Goal: Task Accomplishment & Management: Manage account settings

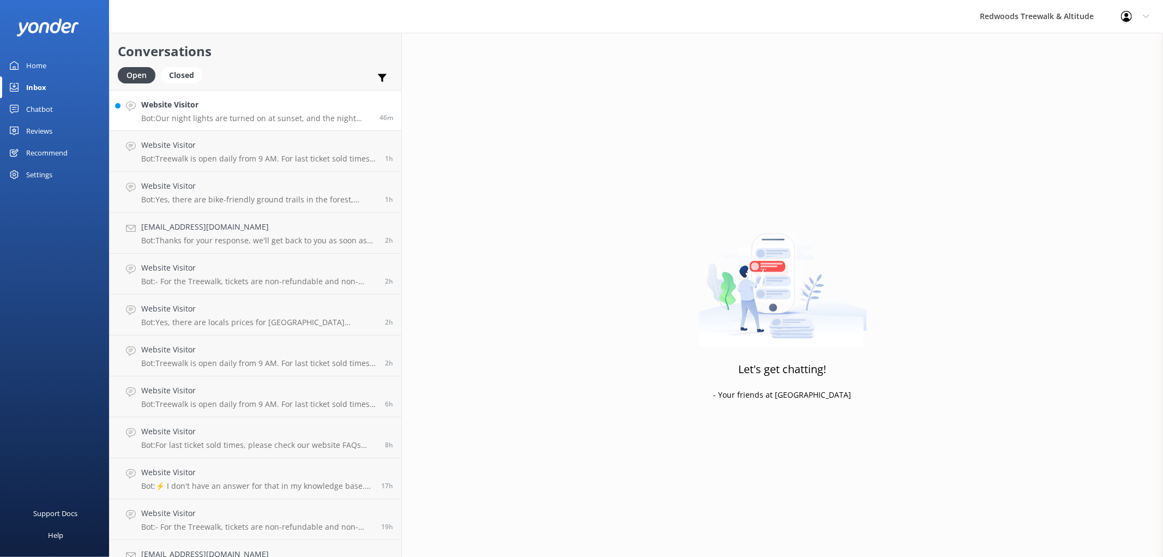
click at [177, 113] on p "Bot: Our night lights are turned on at sunset, and the night walk starts 20 min…" at bounding box center [256, 118] width 230 height 10
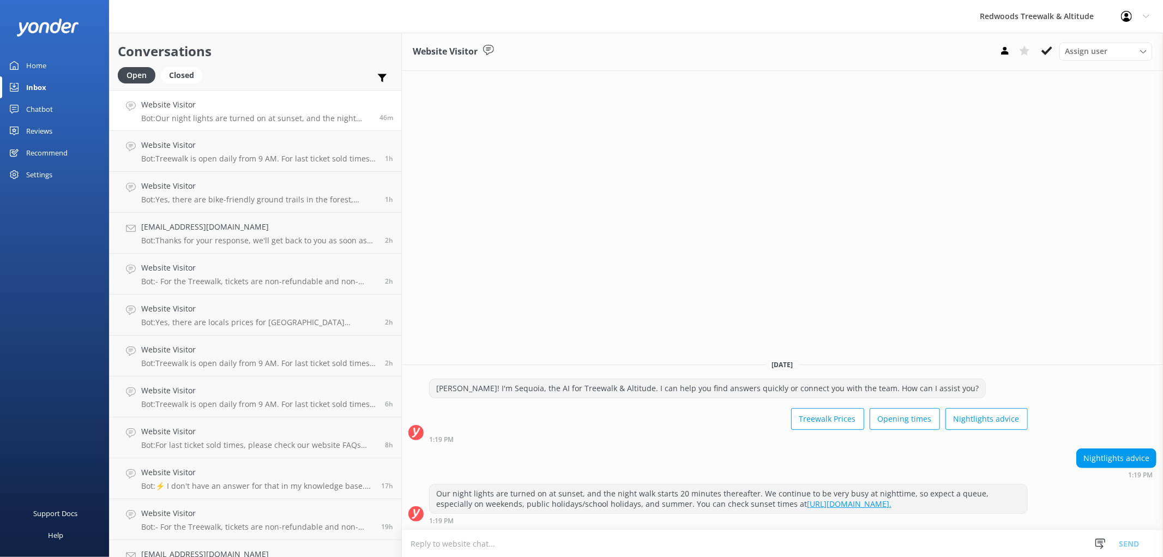
click at [63, 132] on link "Reviews" at bounding box center [54, 131] width 109 height 22
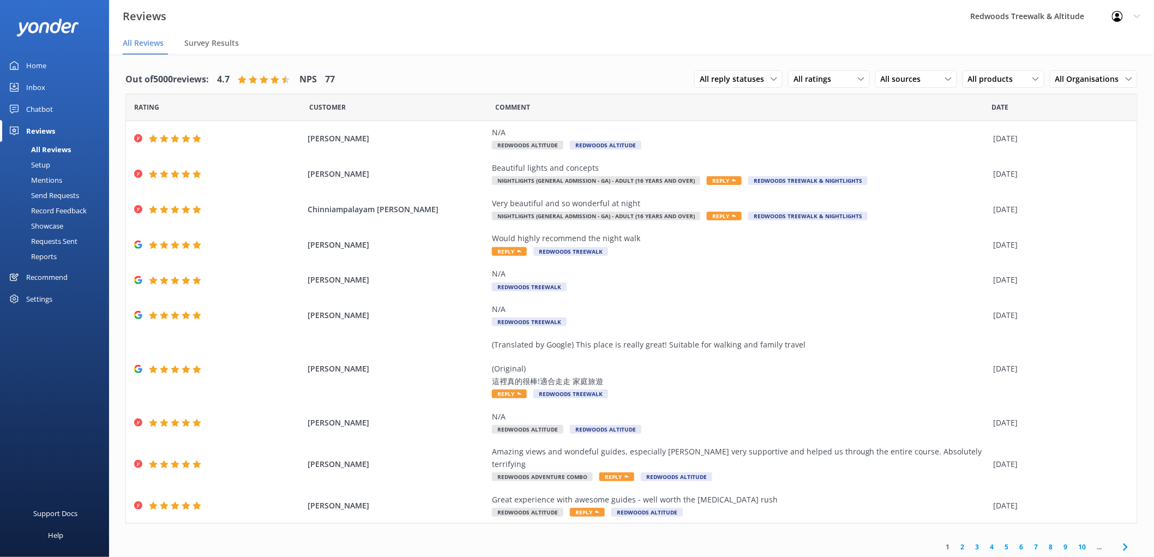
click at [59, 85] on link "Inbox" at bounding box center [54, 87] width 109 height 22
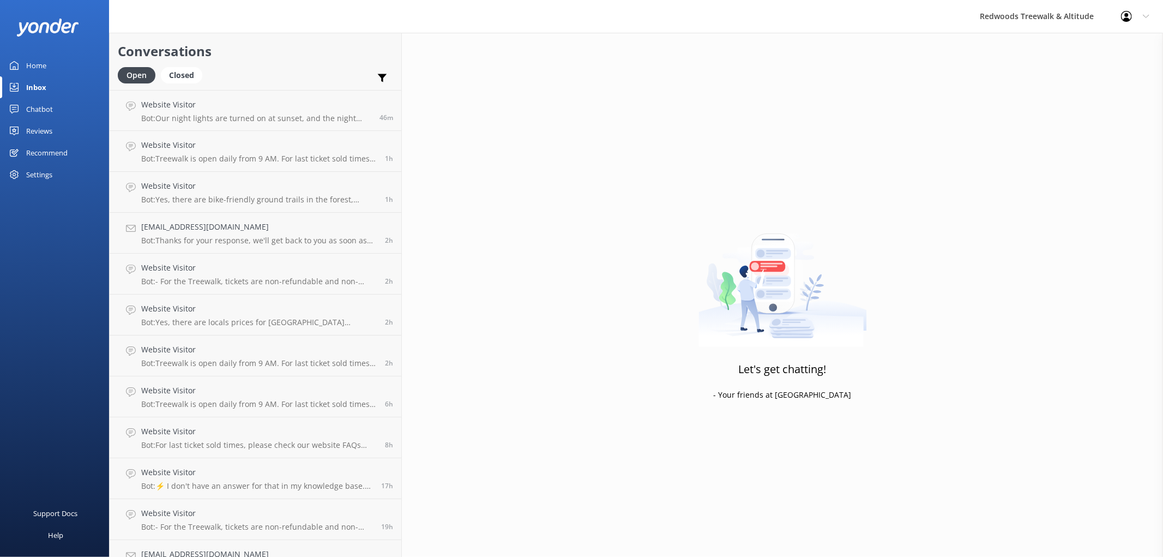
click at [39, 61] on div "Home" at bounding box center [36, 66] width 20 height 22
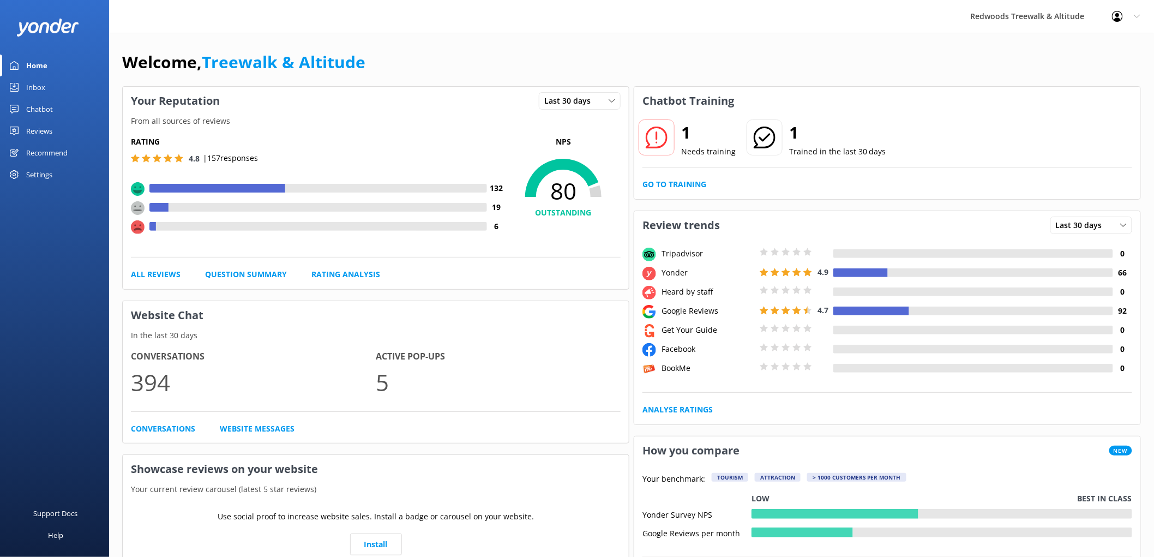
click at [39, 61] on div "Home" at bounding box center [36, 66] width 21 height 22
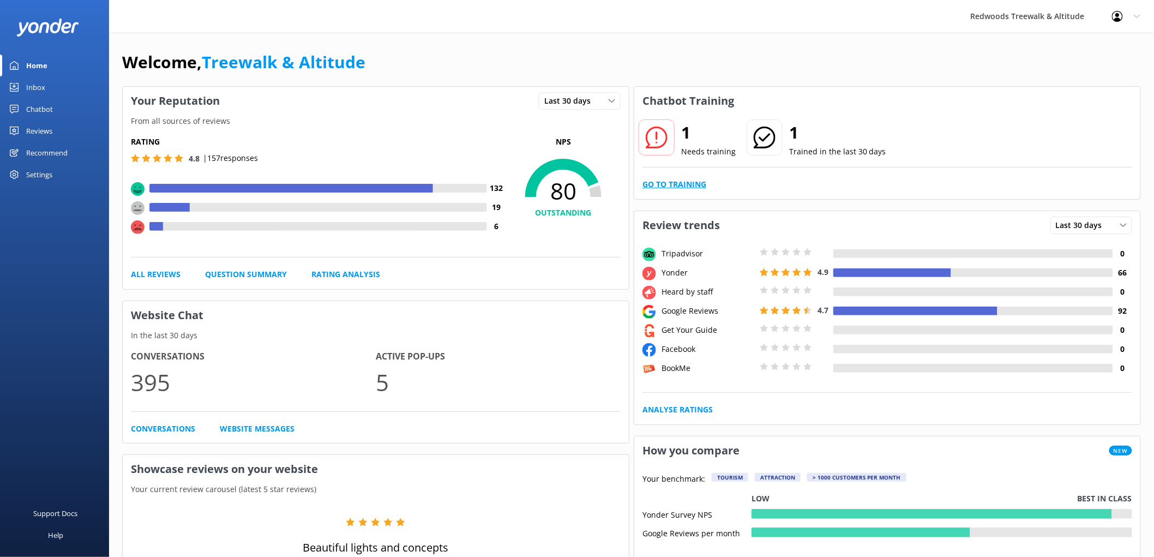
click at [660, 185] on link "Go to Training" at bounding box center [674, 184] width 64 height 12
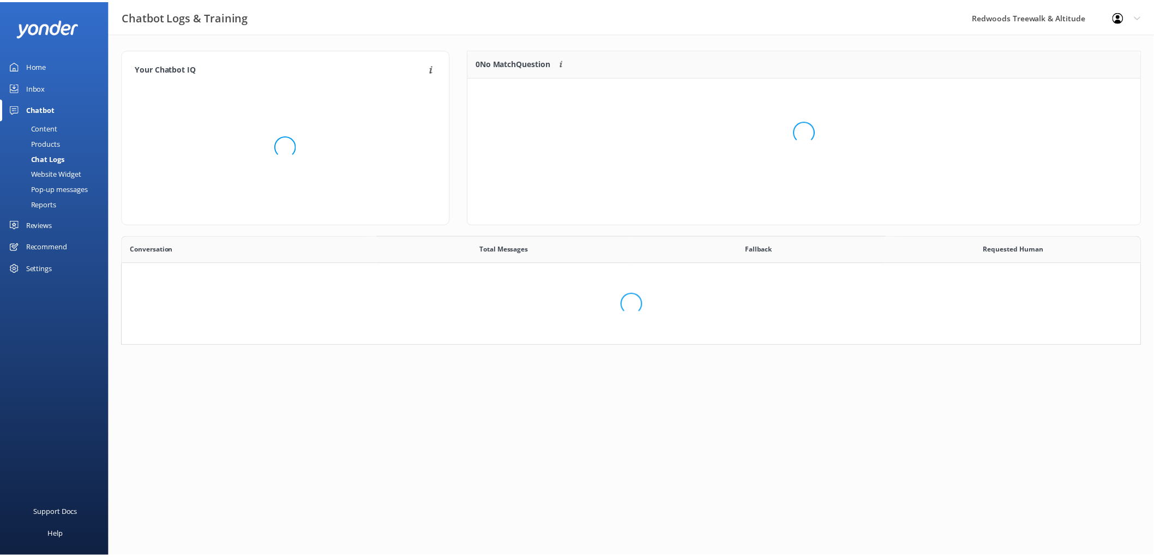
scroll to position [373, 1009]
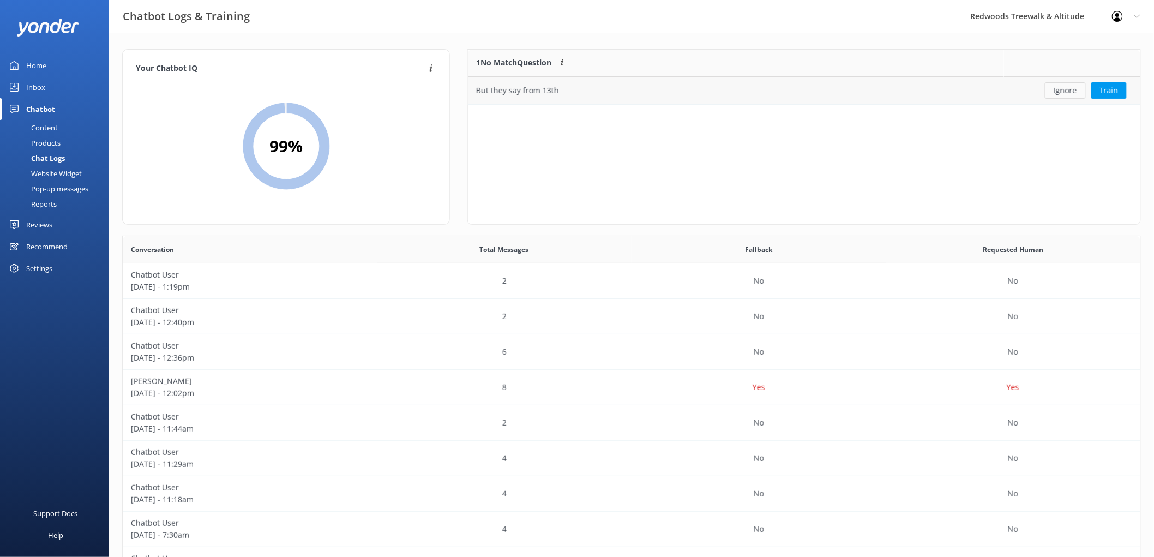
click at [1058, 93] on button "Ignore" at bounding box center [1065, 90] width 41 height 16
click at [66, 82] on link "Inbox" at bounding box center [54, 87] width 109 height 22
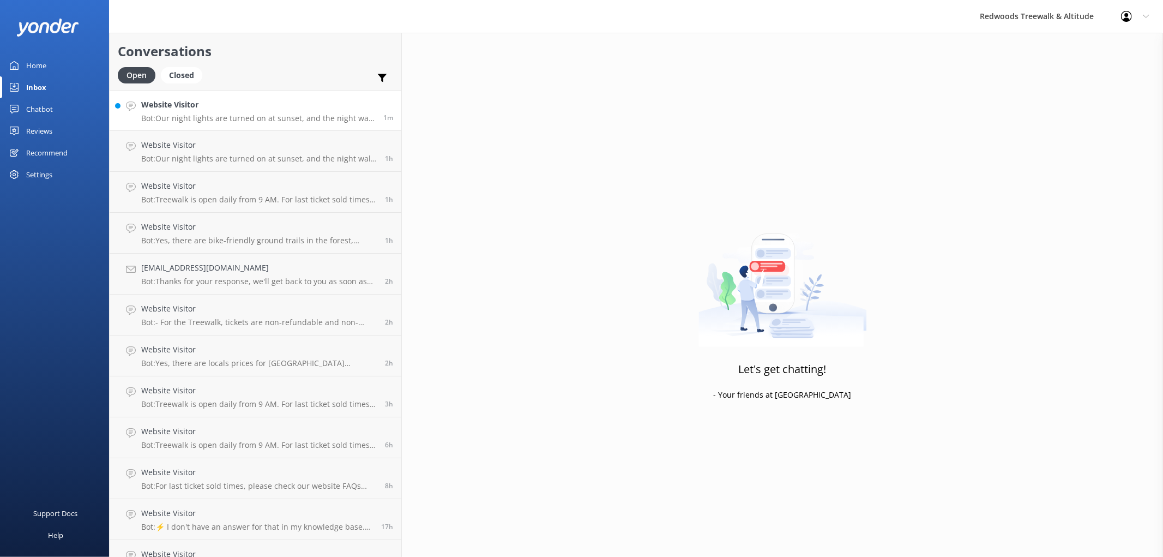
click at [195, 105] on h4 "Website Visitor" at bounding box center [258, 105] width 234 height 12
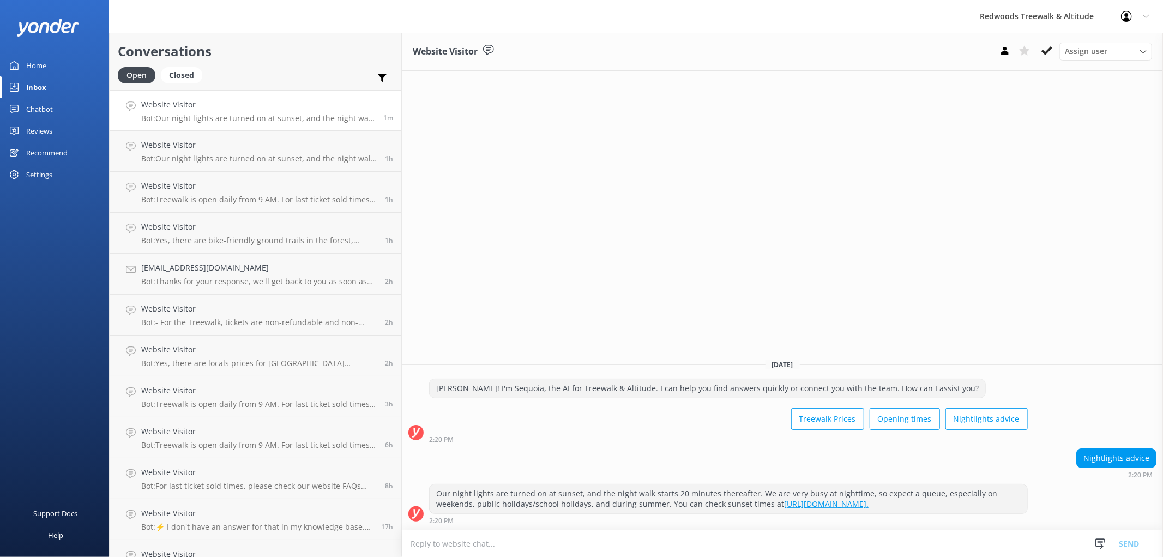
click at [40, 134] on div "Reviews" at bounding box center [39, 131] width 26 height 22
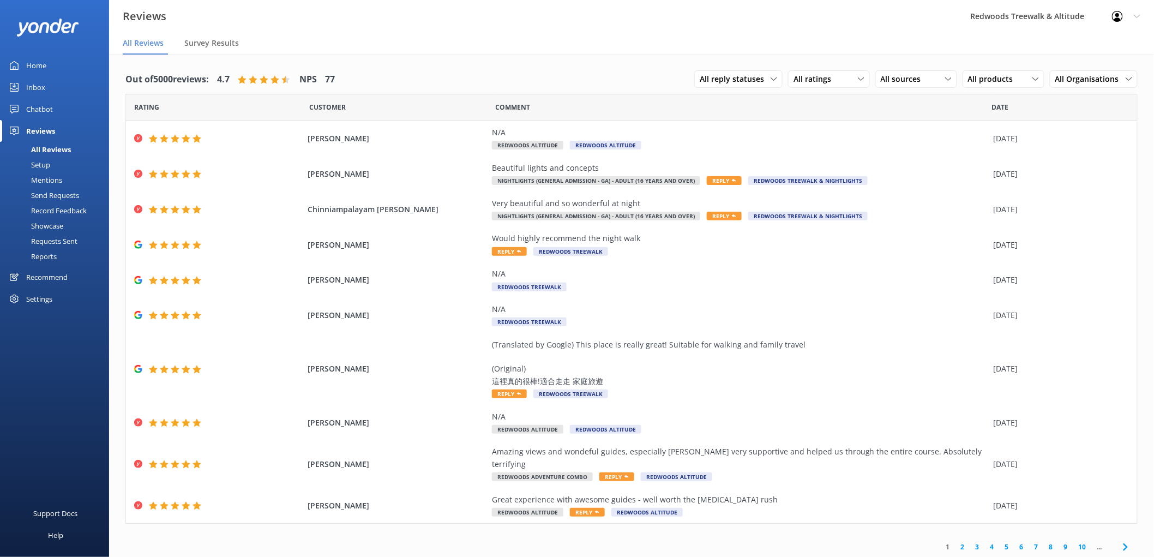
click at [59, 88] on link "Inbox" at bounding box center [54, 87] width 109 height 22
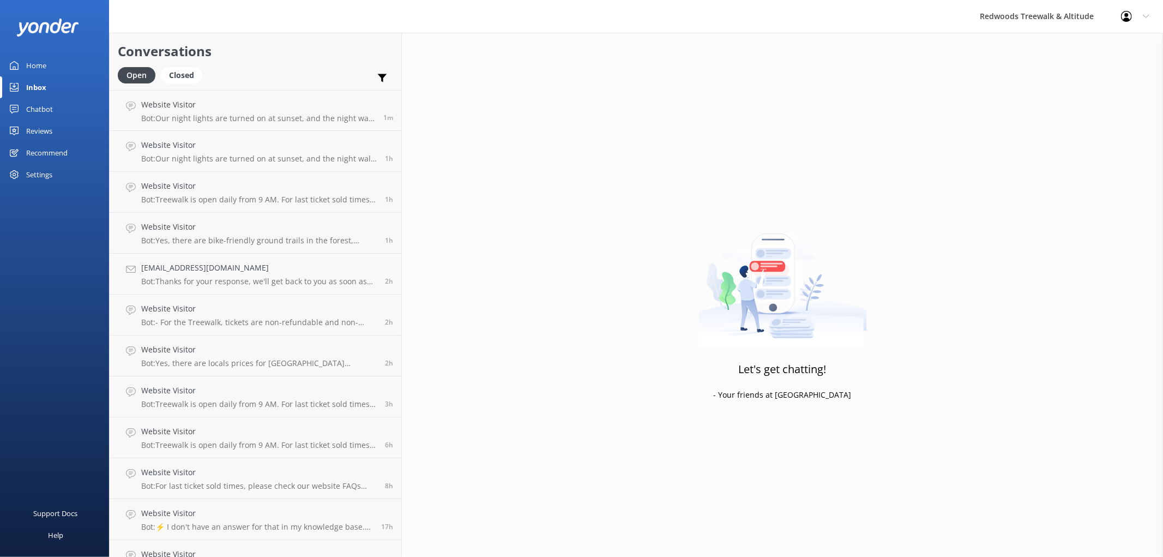
click at [52, 65] on link "Home" at bounding box center [54, 66] width 109 height 22
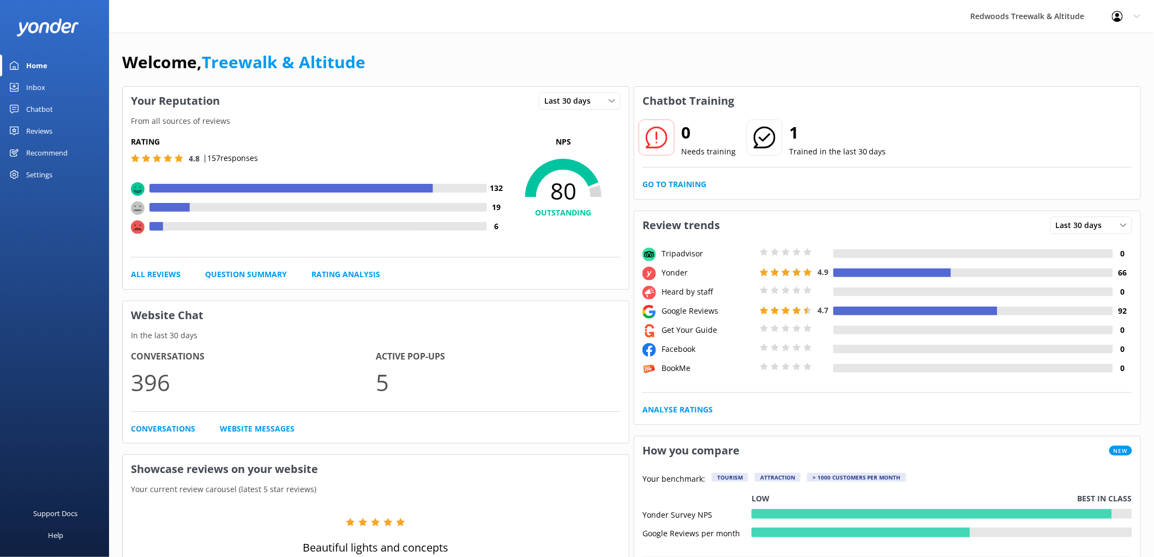
click at [79, 129] on link "Reviews" at bounding box center [54, 131] width 109 height 22
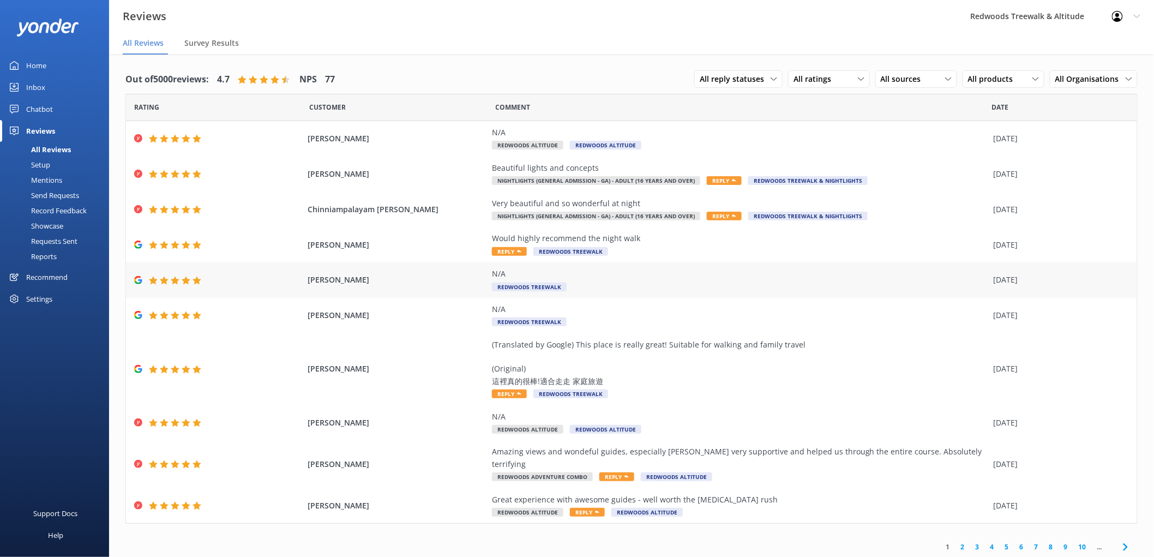
scroll to position [22, 0]
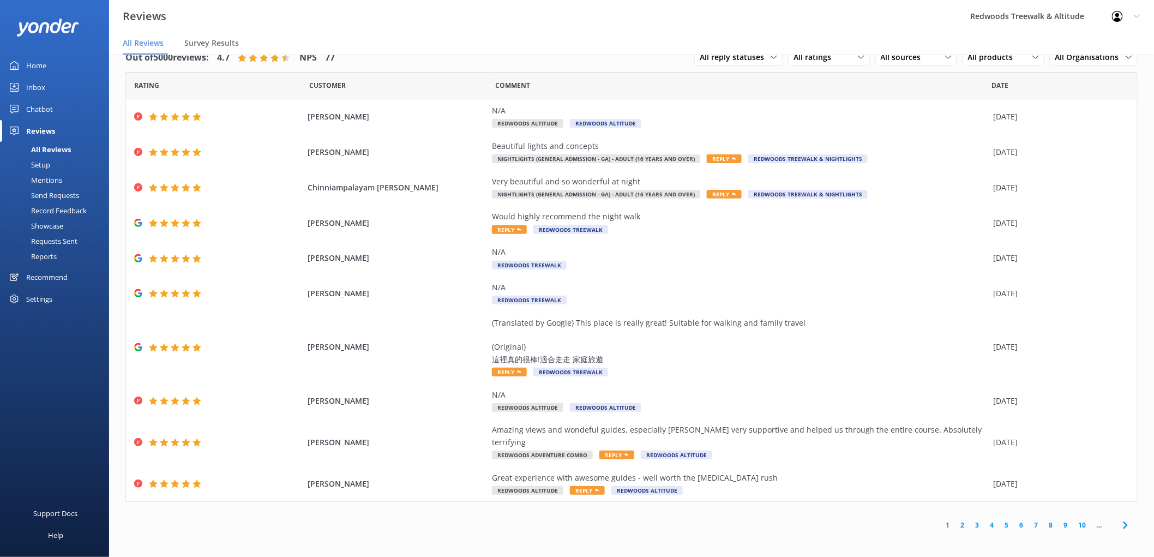
click at [960, 520] on link "2" at bounding box center [963, 525] width 15 height 10
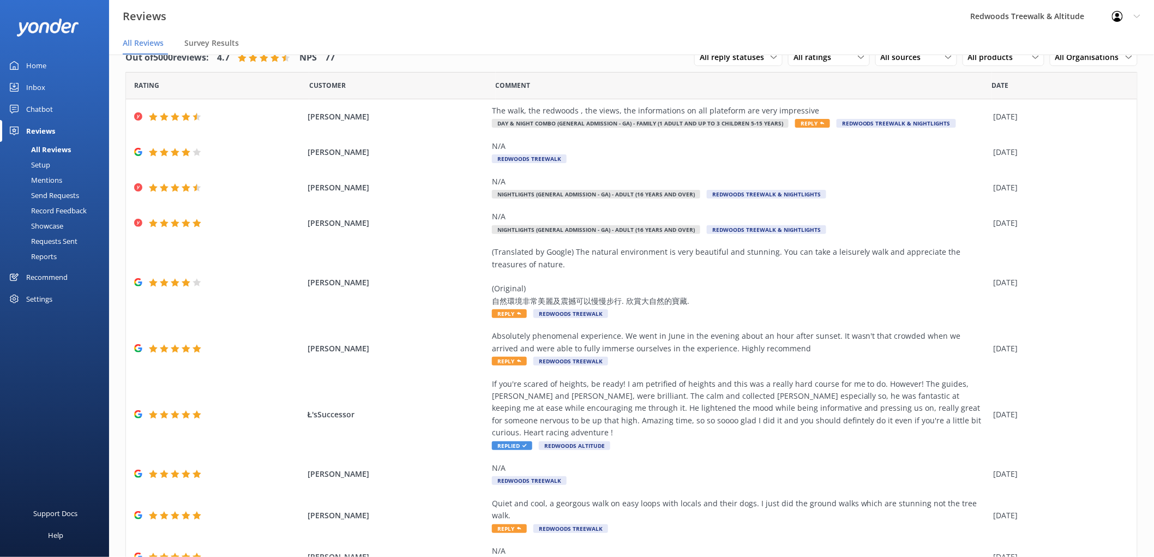
click at [46, 86] on link "Inbox" at bounding box center [54, 87] width 109 height 22
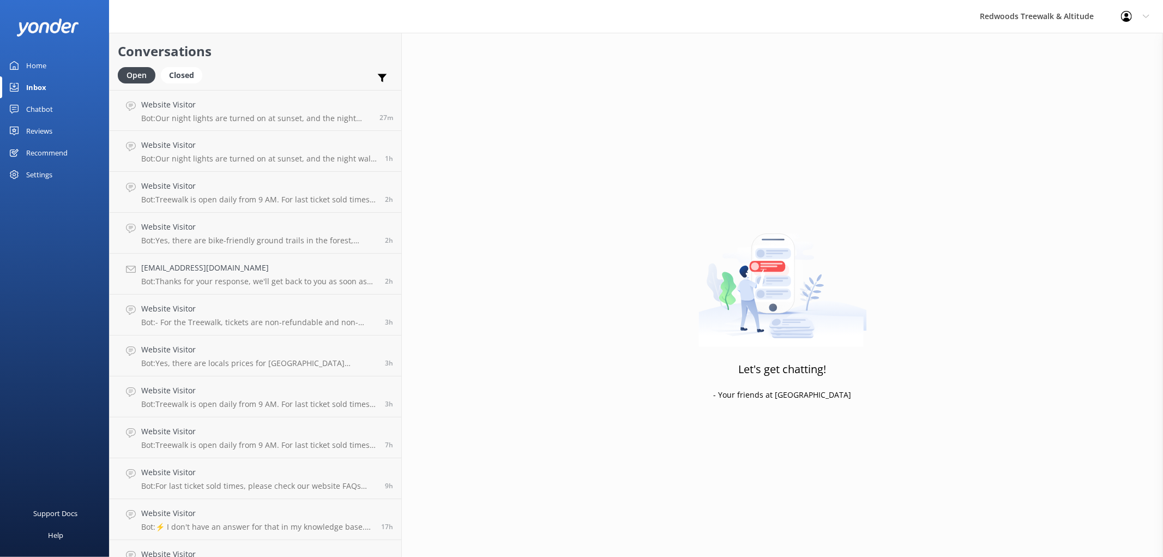
click at [46, 129] on div "Reviews" at bounding box center [39, 131] width 26 height 22
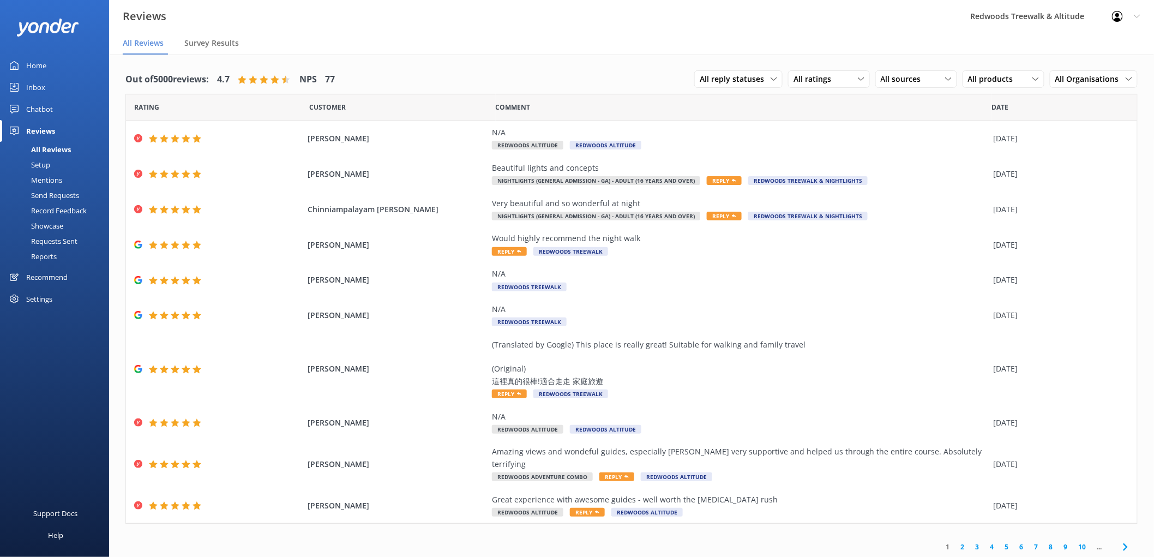
click at [39, 85] on div "Inbox" at bounding box center [35, 87] width 19 height 22
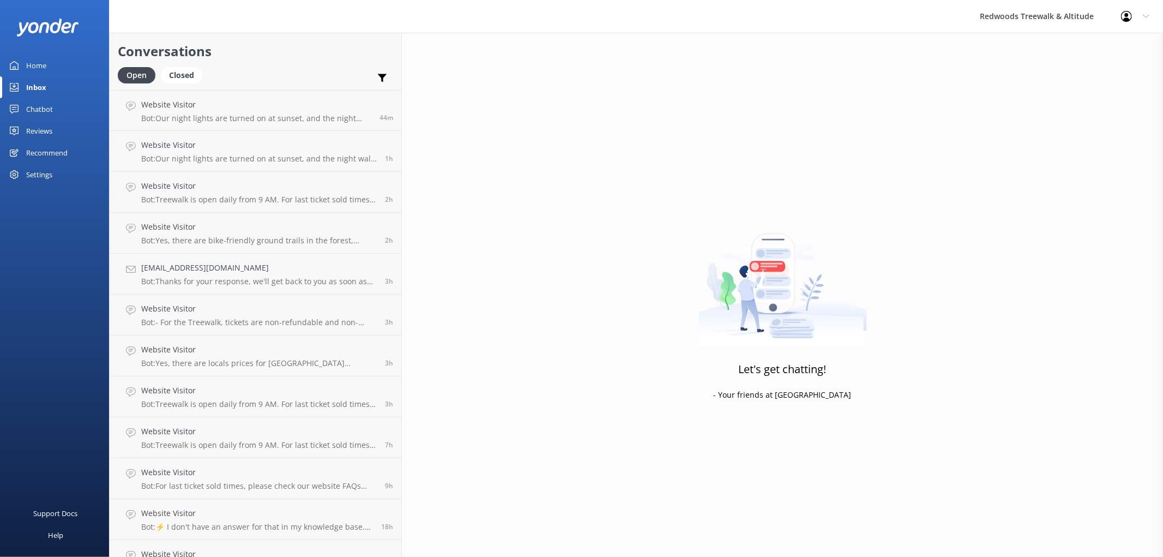
click at [69, 131] on link "Reviews" at bounding box center [54, 131] width 109 height 22
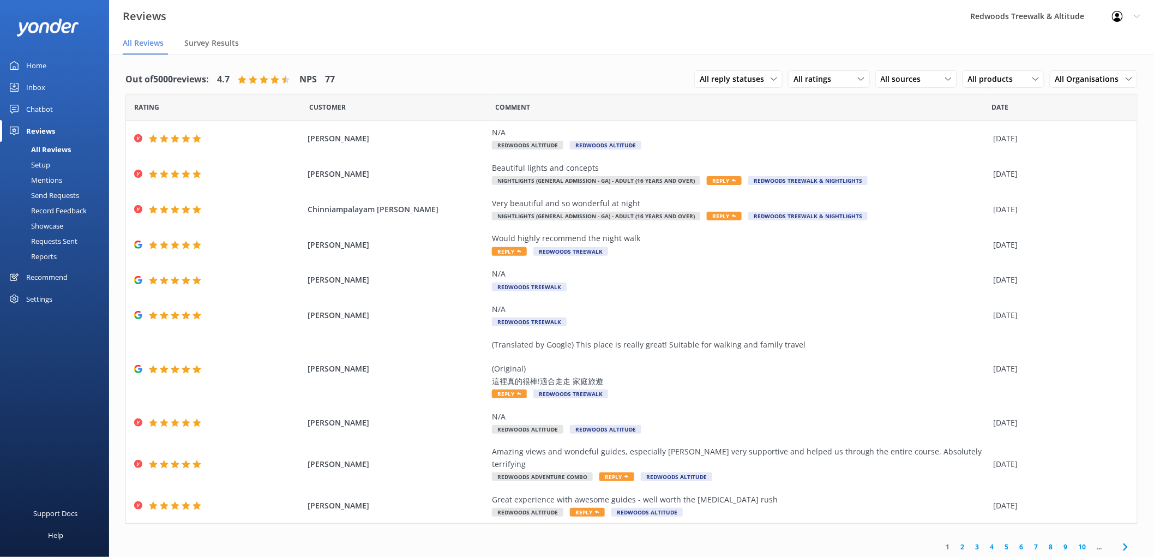
click at [73, 102] on link "Chatbot" at bounding box center [54, 109] width 109 height 22
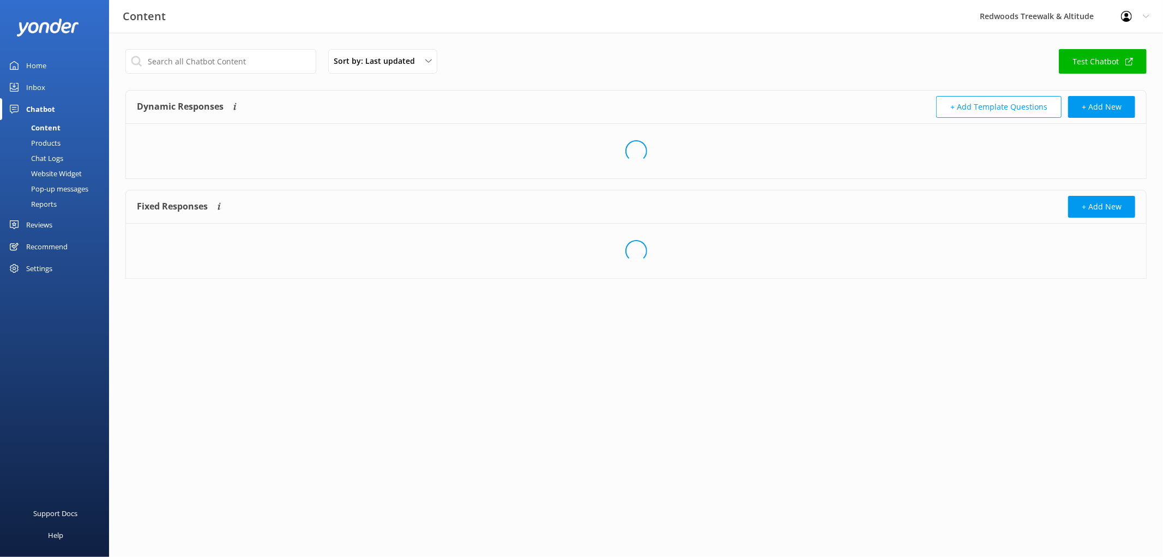
click at [50, 80] on link "Inbox" at bounding box center [54, 87] width 109 height 22
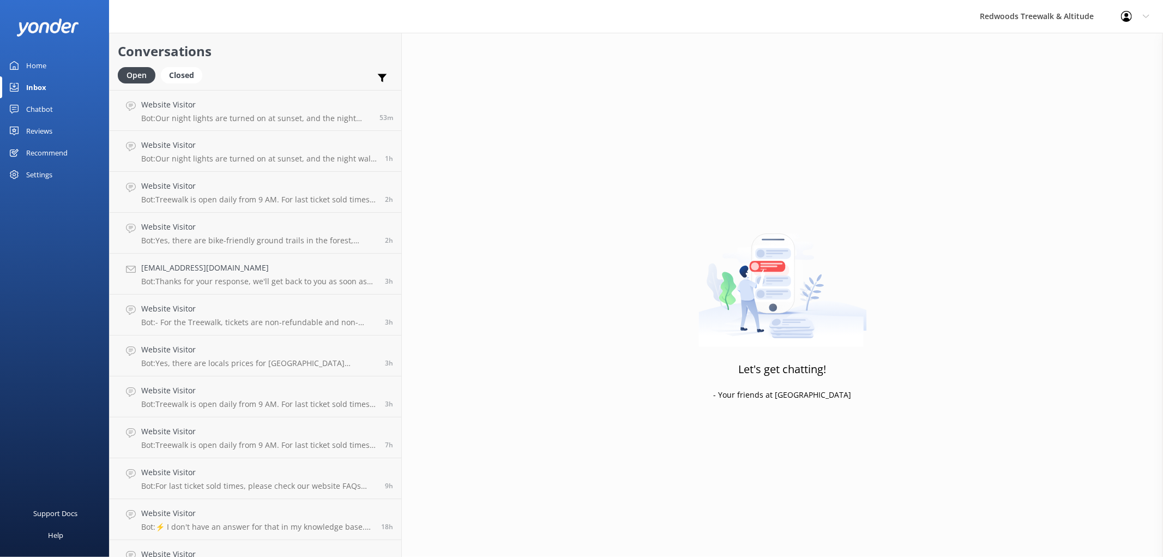
click at [43, 129] on div "Reviews" at bounding box center [39, 131] width 26 height 22
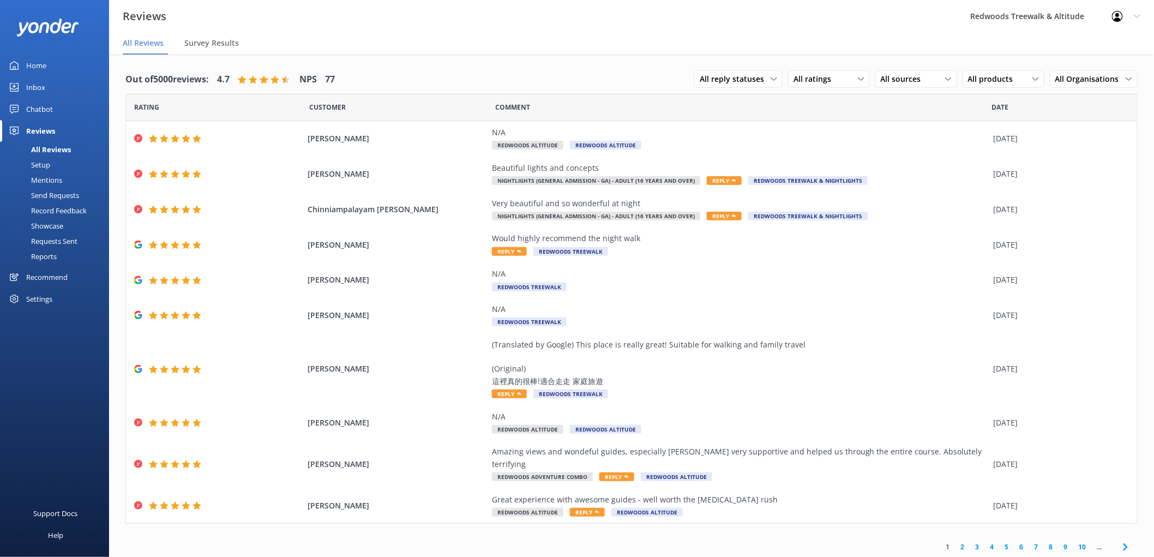
click at [65, 96] on link "Inbox" at bounding box center [54, 87] width 109 height 22
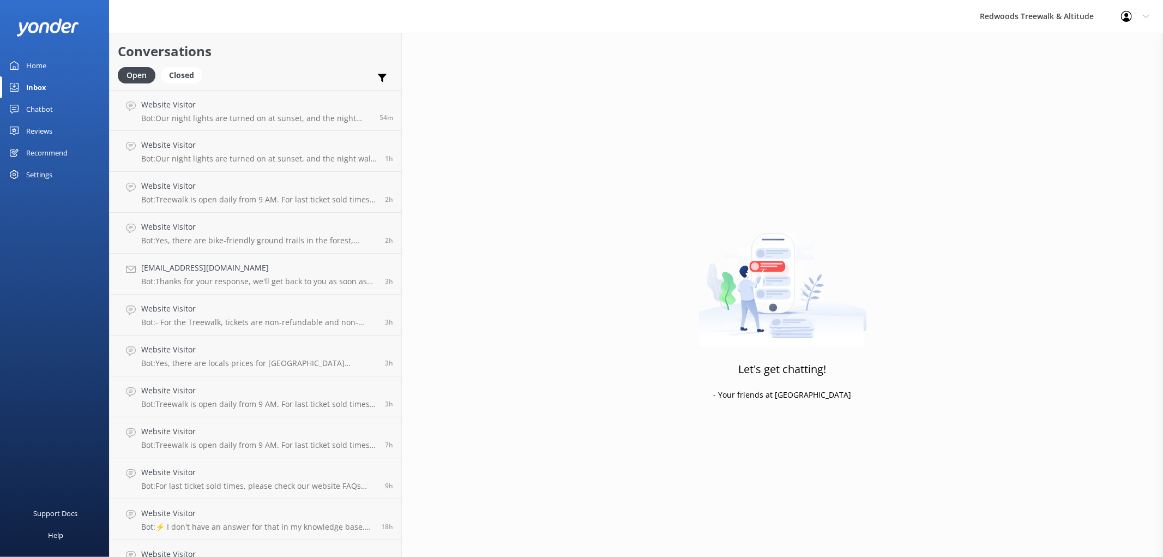
click at [47, 101] on div "Chatbot" at bounding box center [39, 109] width 27 height 22
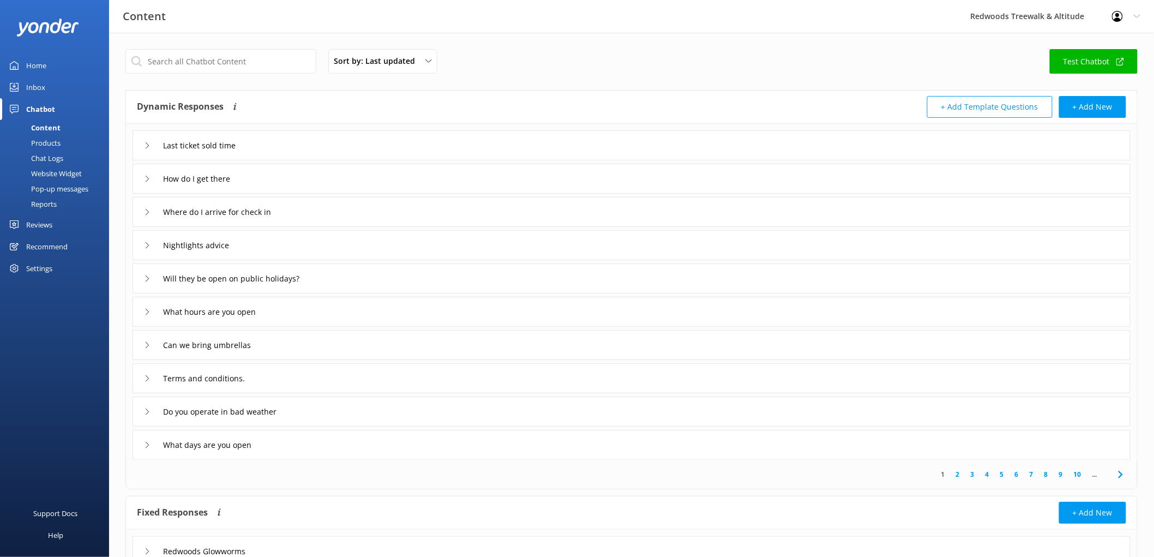
click at [44, 222] on div "Reviews" at bounding box center [39, 225] width 26 height 22
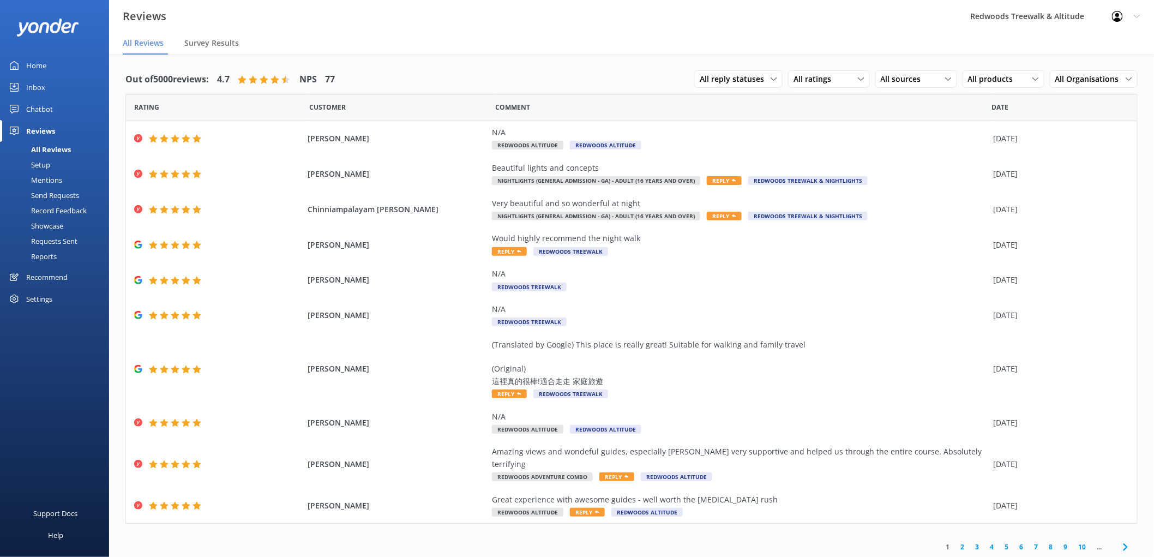
click at [71, 82] on link "Inbox" at bounding box center [54, 87] width 109 height 22
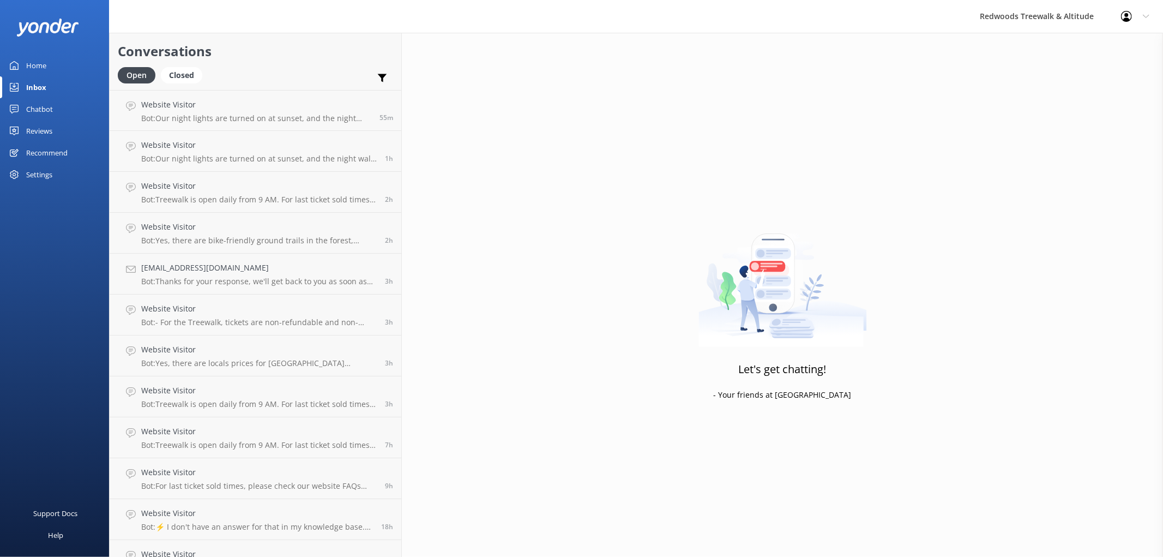
click at [43, 127] on div "Reviews" at bounding box center [39, 131] width 26 height 22
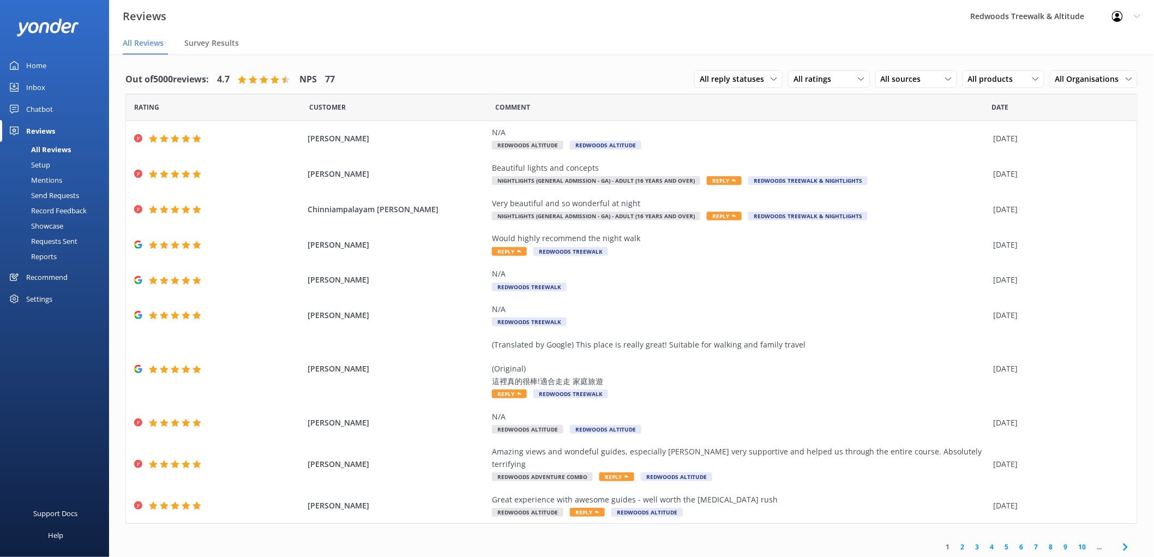
click at [39, 91] on div "Inbox" at bounding box center [35, 87] width 19 height 22
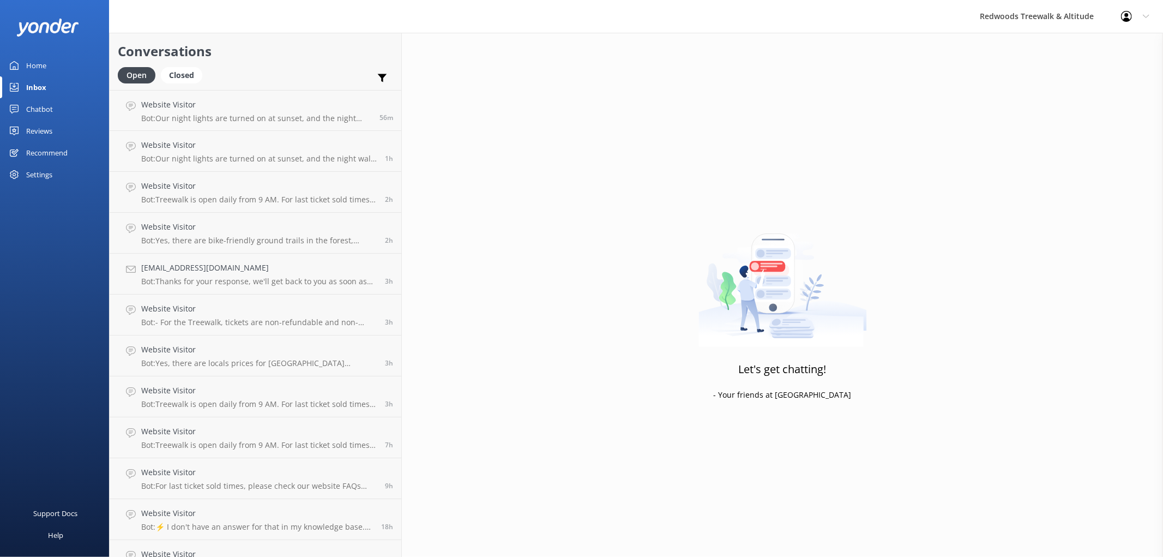
click at [39, 91] on div "Inbox" at bounding box center [36, 87] width 20 height 22
click at [58, 129] on link "Reviews" at bounding box center [54, 131] width 109 height 22
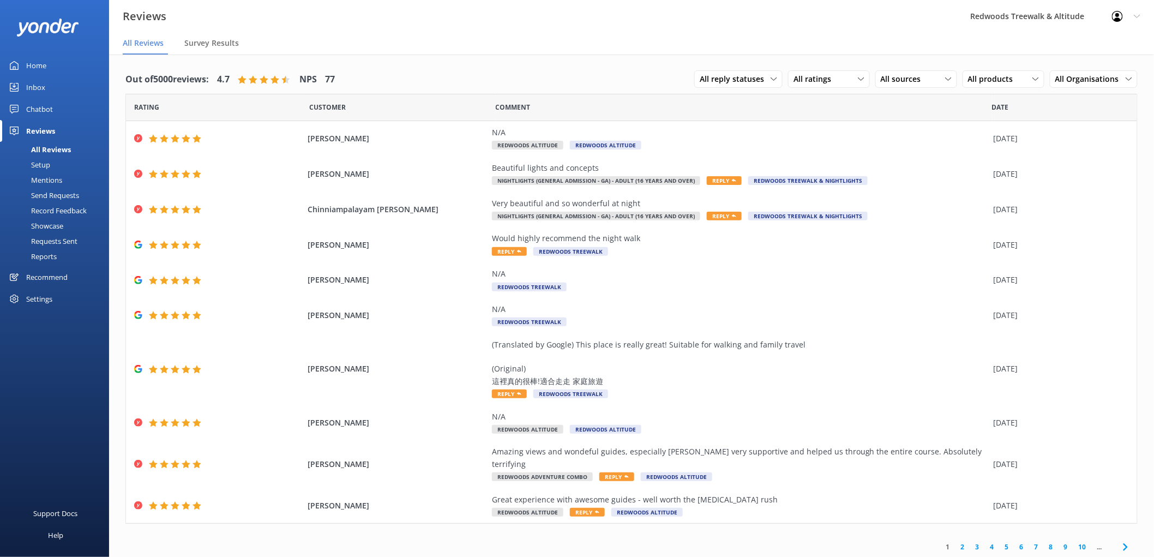
click at [52, 94] on link "Inbox" at bounding box center [54, 87] width 109 height 22
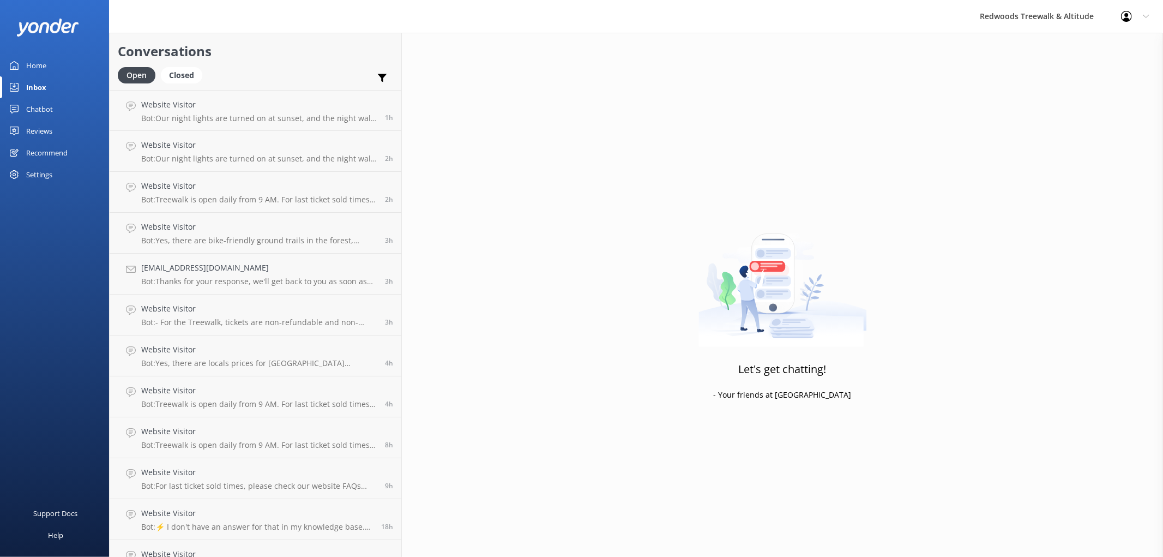
click at [80, 60] on link "Home" at bounding box center [54, 66] width 109 height 22
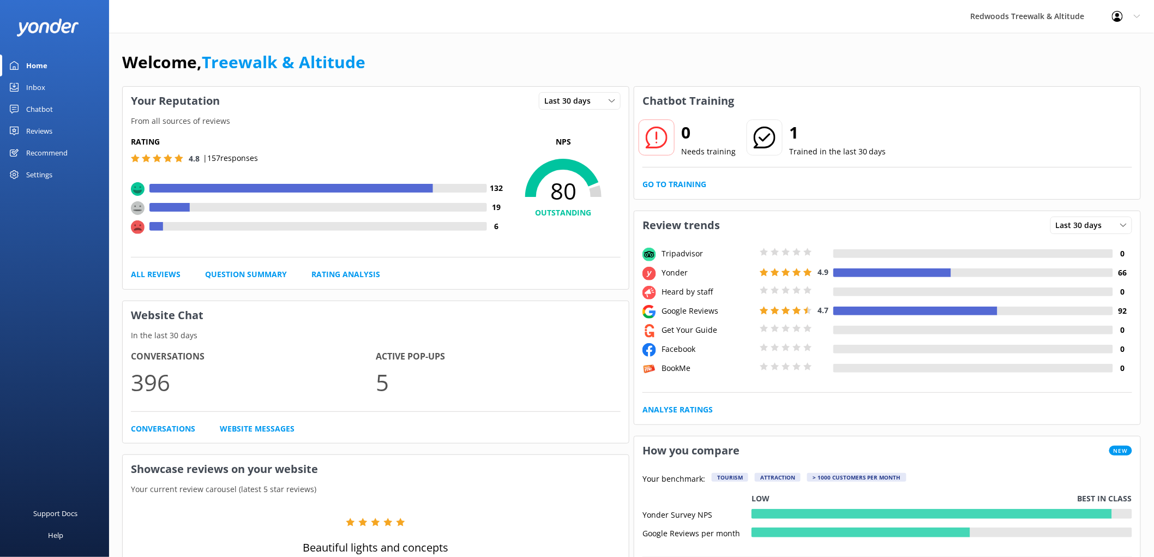
click at [52, 127] on link "Reviews" at bounding box center [54, 131] width 109 height 22
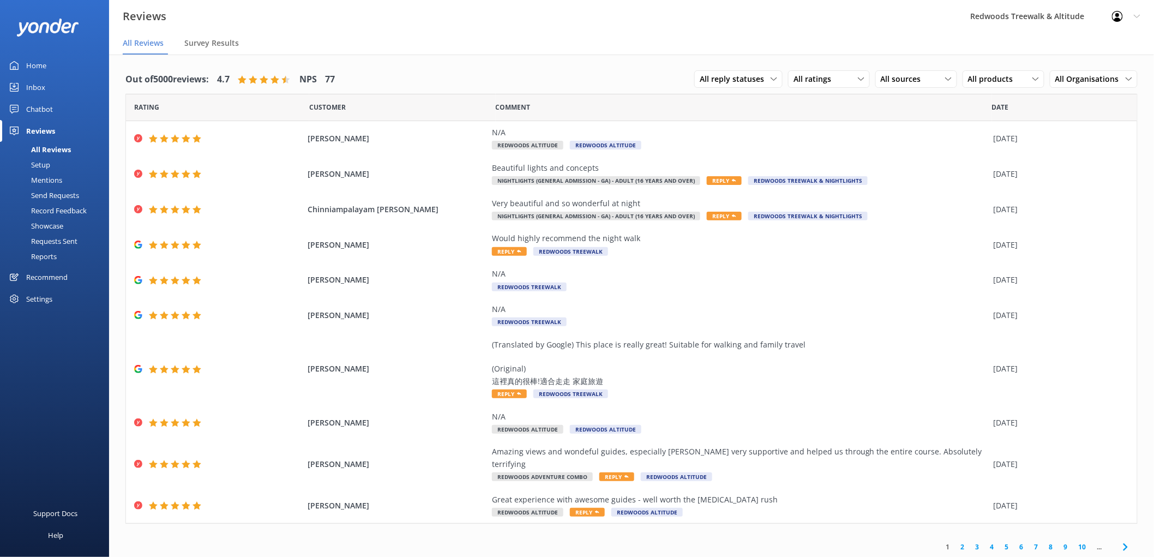
click at [68, 84] on link "Inbox" at bounding box center [54, 87] width 109 height 22
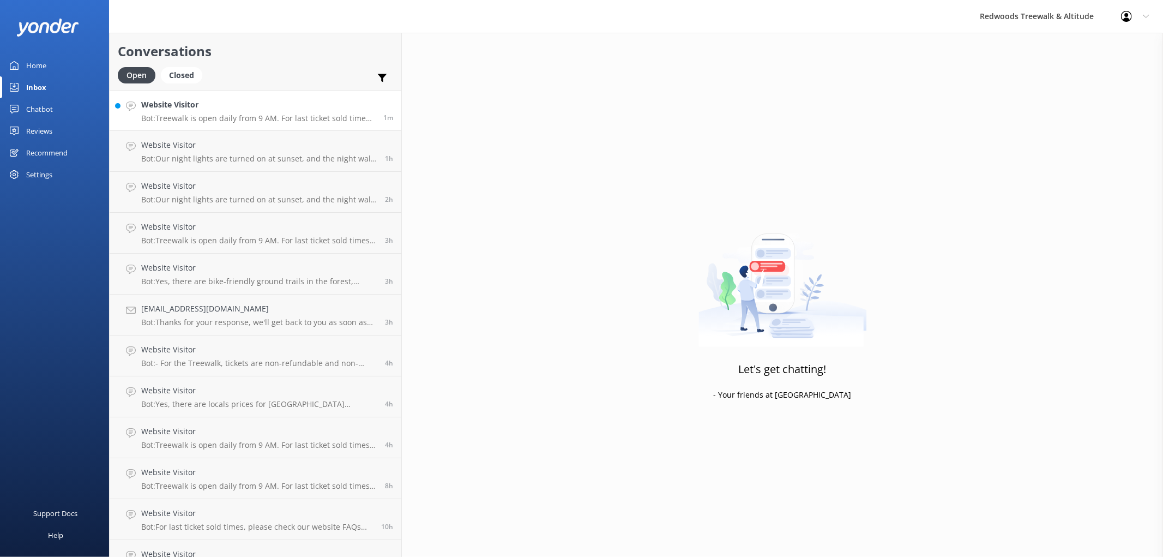
click at [248, 120] on p "Bot: Treewalk is open daily from 9 AM. For last ticket sold times, please check…" at bounding box center [258, 118] width 234 height 10
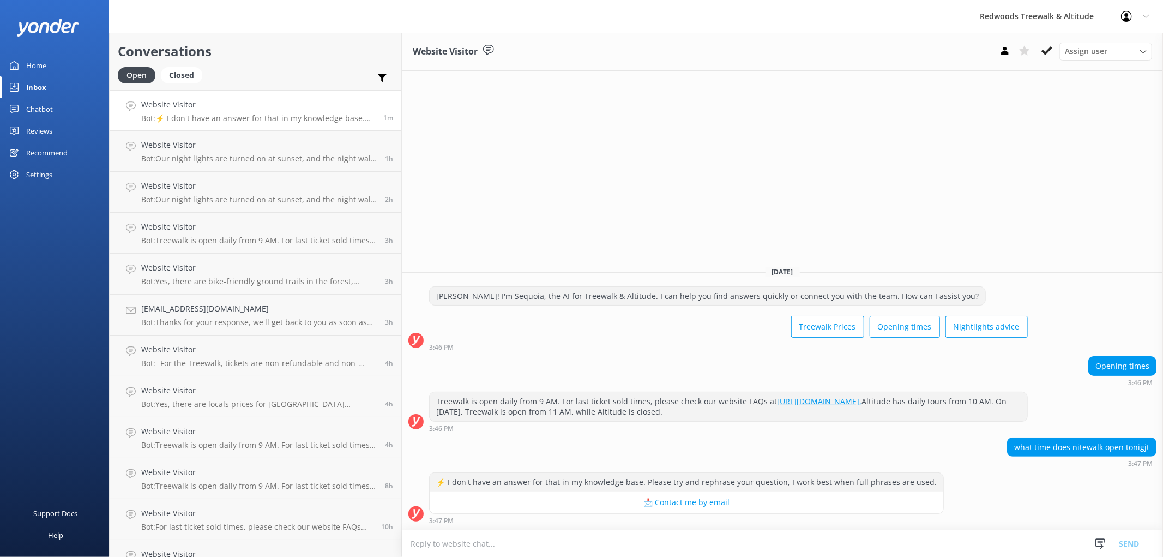
click at [55, 134] on link "Reviews" at bounding box center [54, 131] width 109 height 22
